Goal: Find contact information: Find contact information

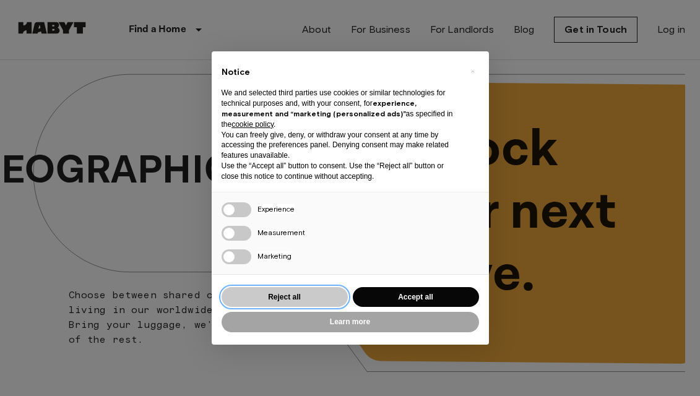
click at [304, 298] on button "Reject all" at bounding box center [285, 297] width 126 height 20
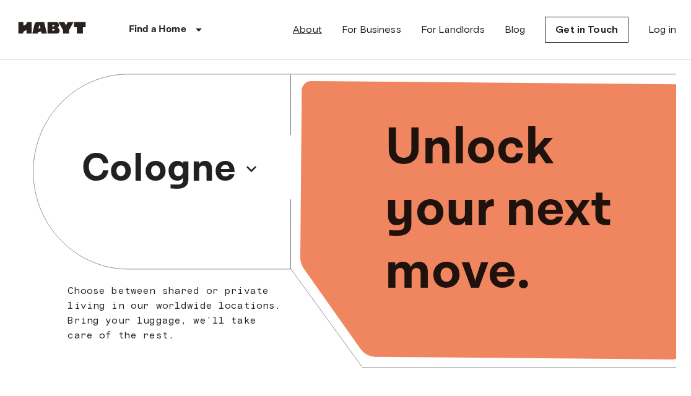
click at [312, 28] on link "About" at bounding box center [307, 29] width 29 height 15
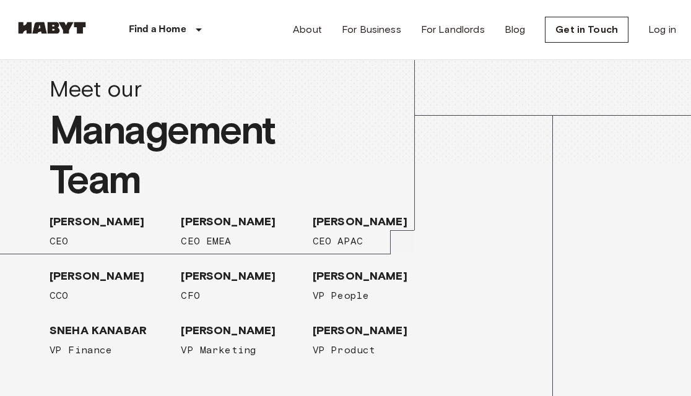
scroll to position [1609, 0]
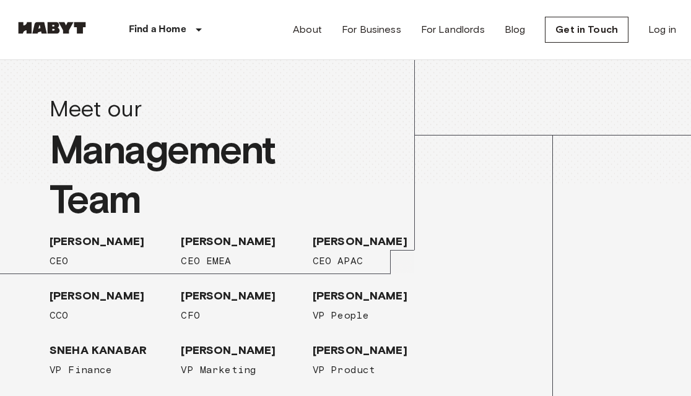
click at [405, 11] on span "[GEOGRAPHIC_DATA]" at bounding box center [444, 5] width 117 height 12
click at [427, 11] on span "[GEOGRAPHIC_DATA]" at bounding box center [444, 5] width 117 height 12
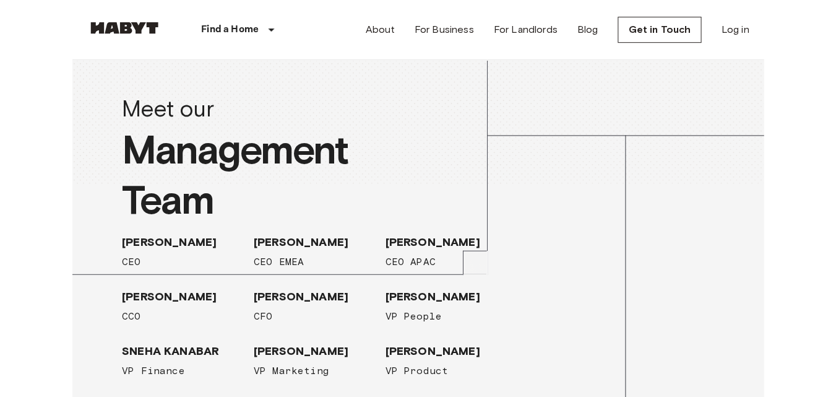
scroll to position [1585, 0]
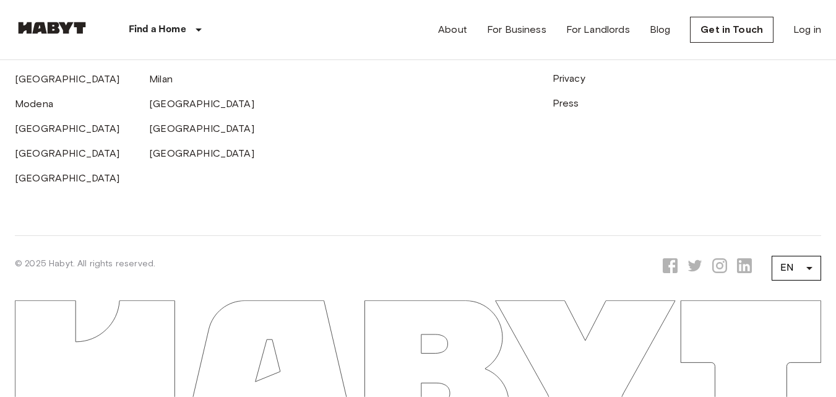
scroll to position [3813, 0]
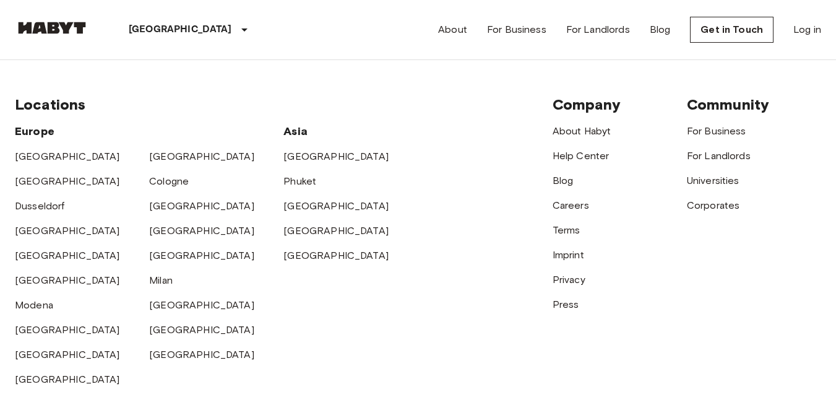
scroll to position [1733, 0]
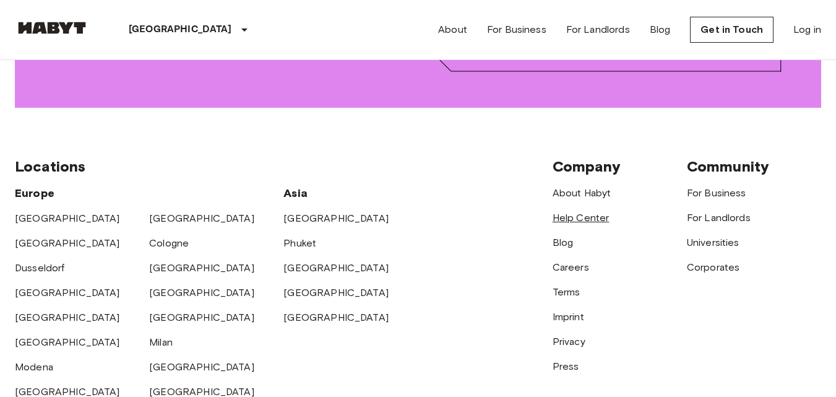
click at [601, 212] on link "Help Center" at bounding box center [581, 218] width 57 height 12
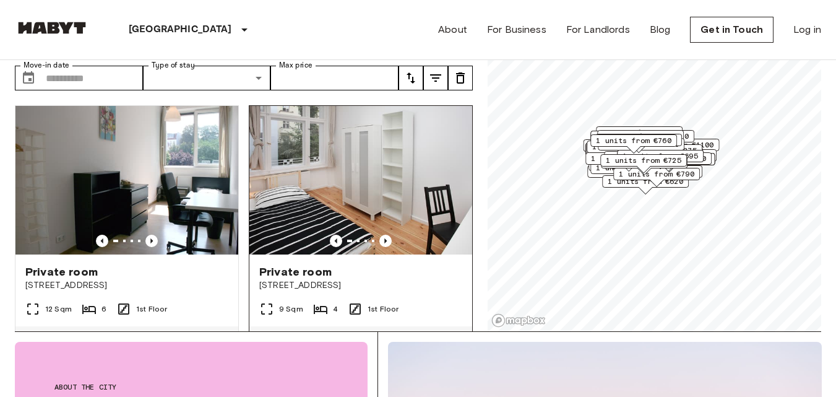
scroll to position [0, 0]
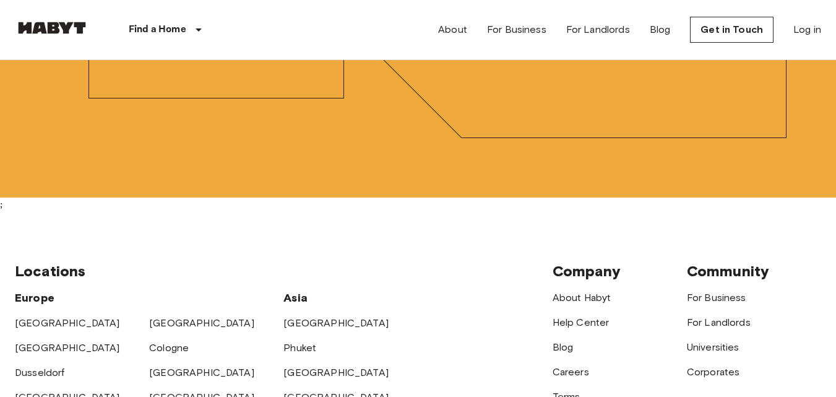
scroll to position [3990, 0]
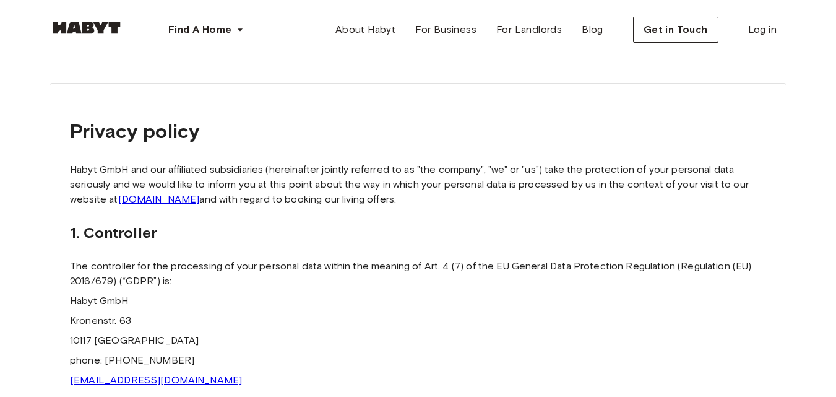
scroll to position [124, 0]
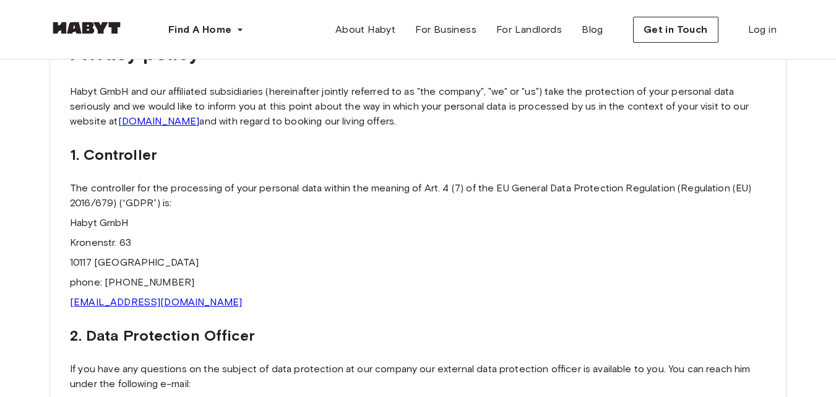
drag, startPoint x: 189, startPoint y: 282, endPoint x: 115, endPoint y: 281, distance: 74.3
click at [108, 282] on p "phone: +49 15737854920" at bounding box center [418, 282] width 696 height 15
drag, startPoint x: 116, startPoint y: 281, endPoint x: 183, endPoint y: 293, distance: 67.9
click at [184, 295] on p "legal@habyt.com" at bounding box center [418, 302] width 696 height 15
drag, startPoint x: 188, startPoint y: 279, endPoint x: 105, endPoint y: 282, distance: 83.6
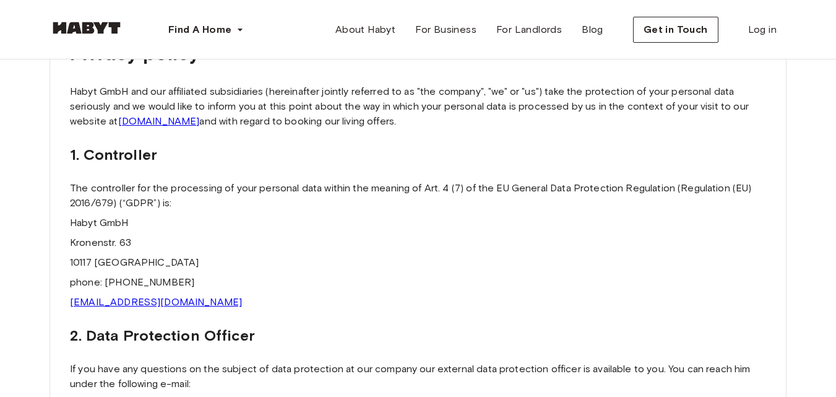
click at [105, 282] on p "phone: +49 15737854920" at bounding box center [418, 282] width 696 height 15
copy p "+49 15737854920"
